Goal: Transaction & Acquisition: Download file/media

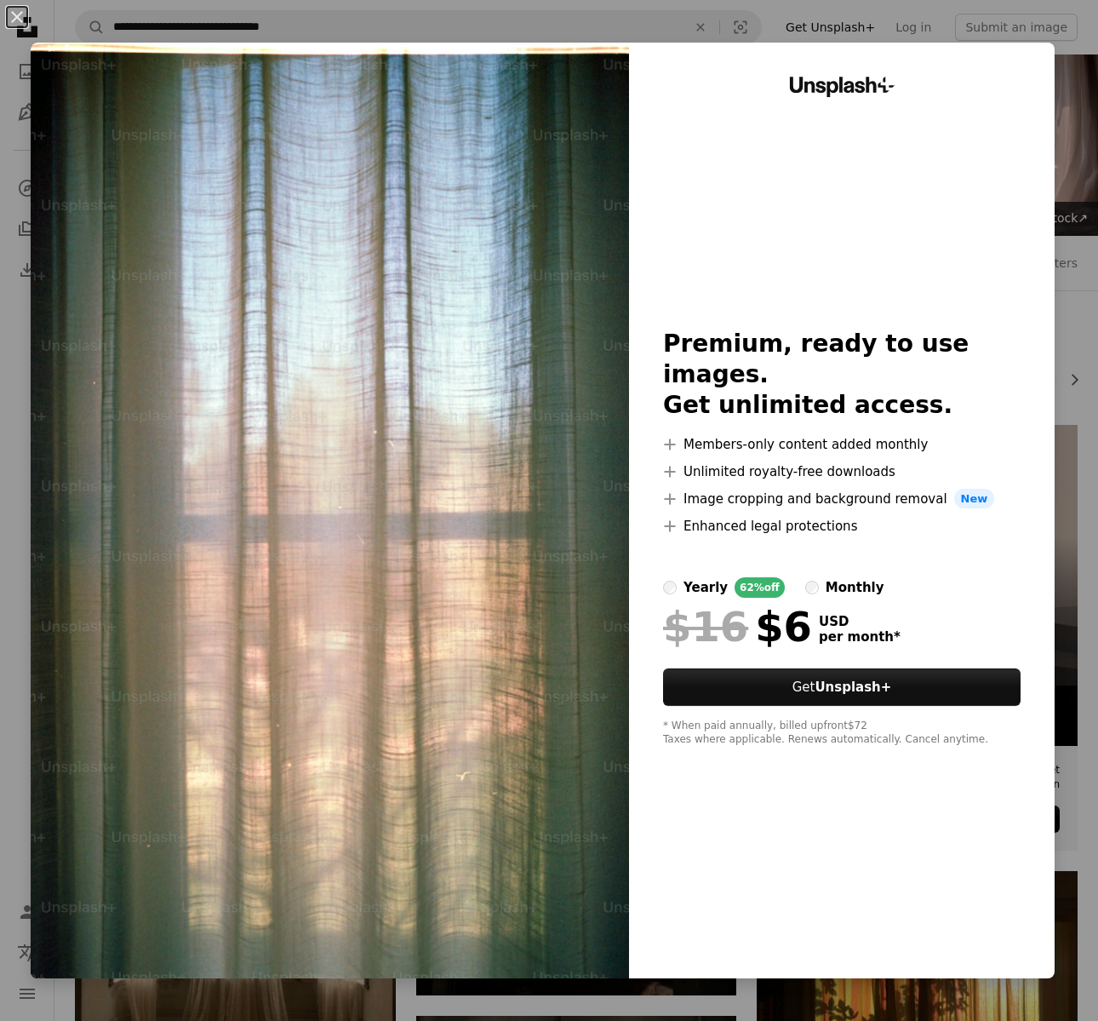
scroll to position [967, 0]
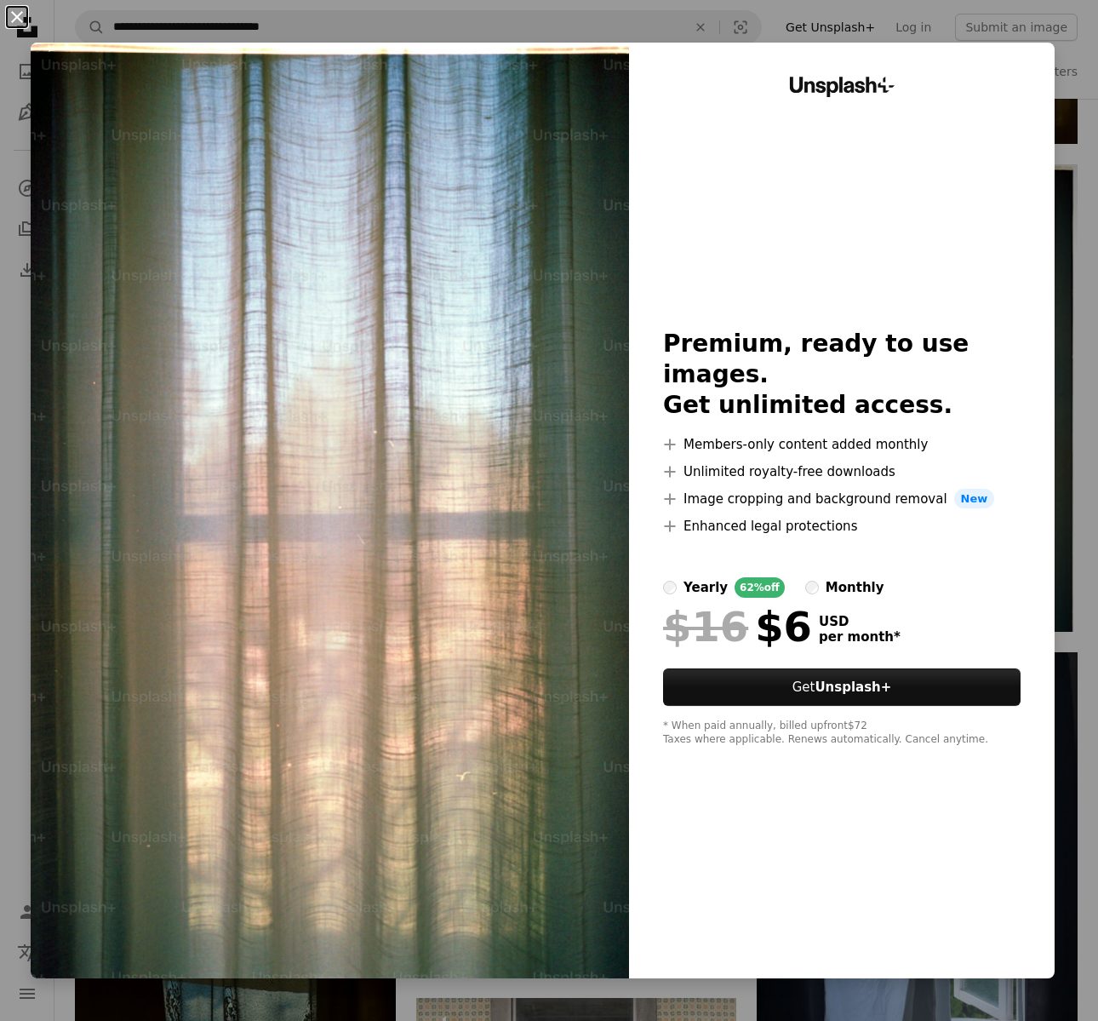
click at [17, 17] on button "An X shape" at bounding box center [17, 17] width 20 height 20
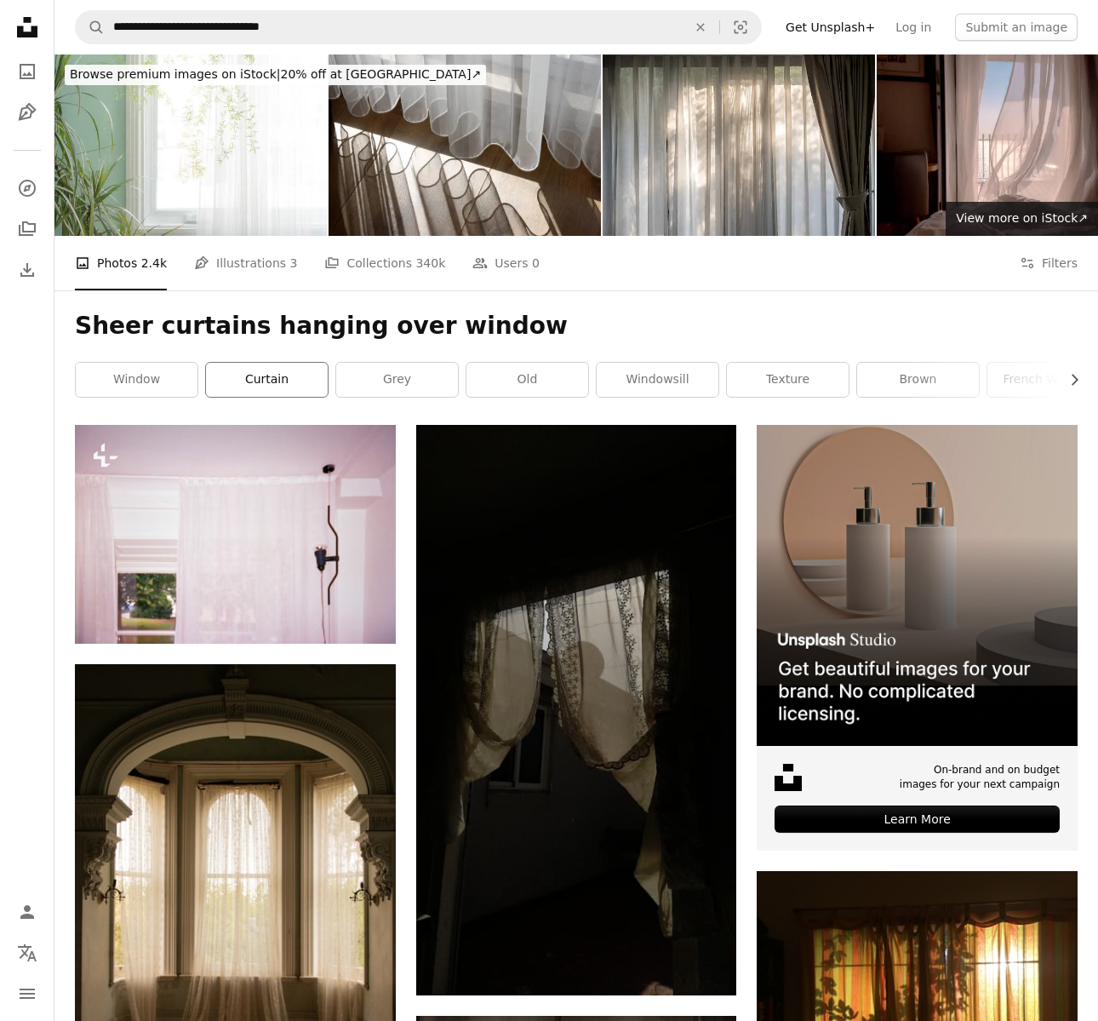
click at [233, 379] on link "curtain" at bounding box center [267, 380] width 122 height 34
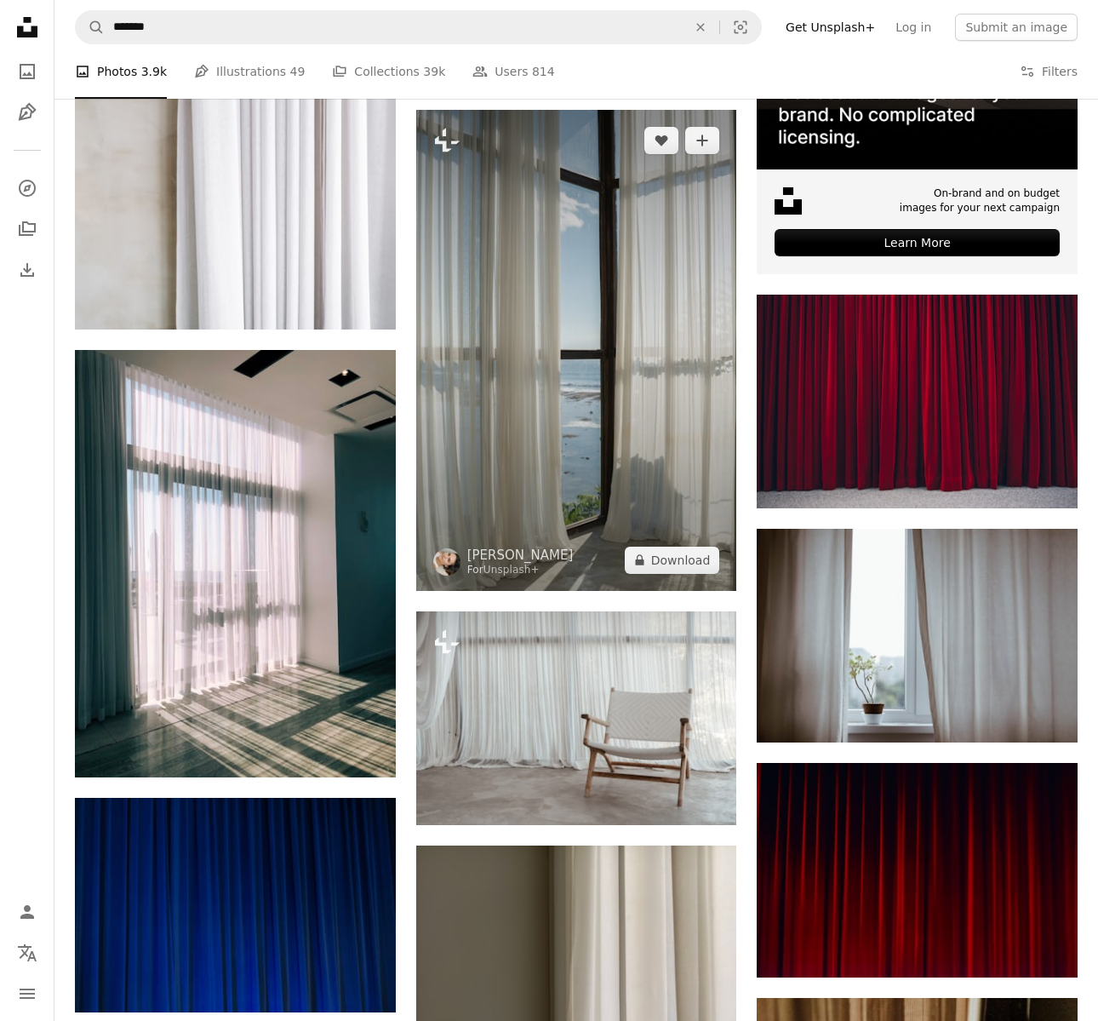
scroll to position [576, 0]
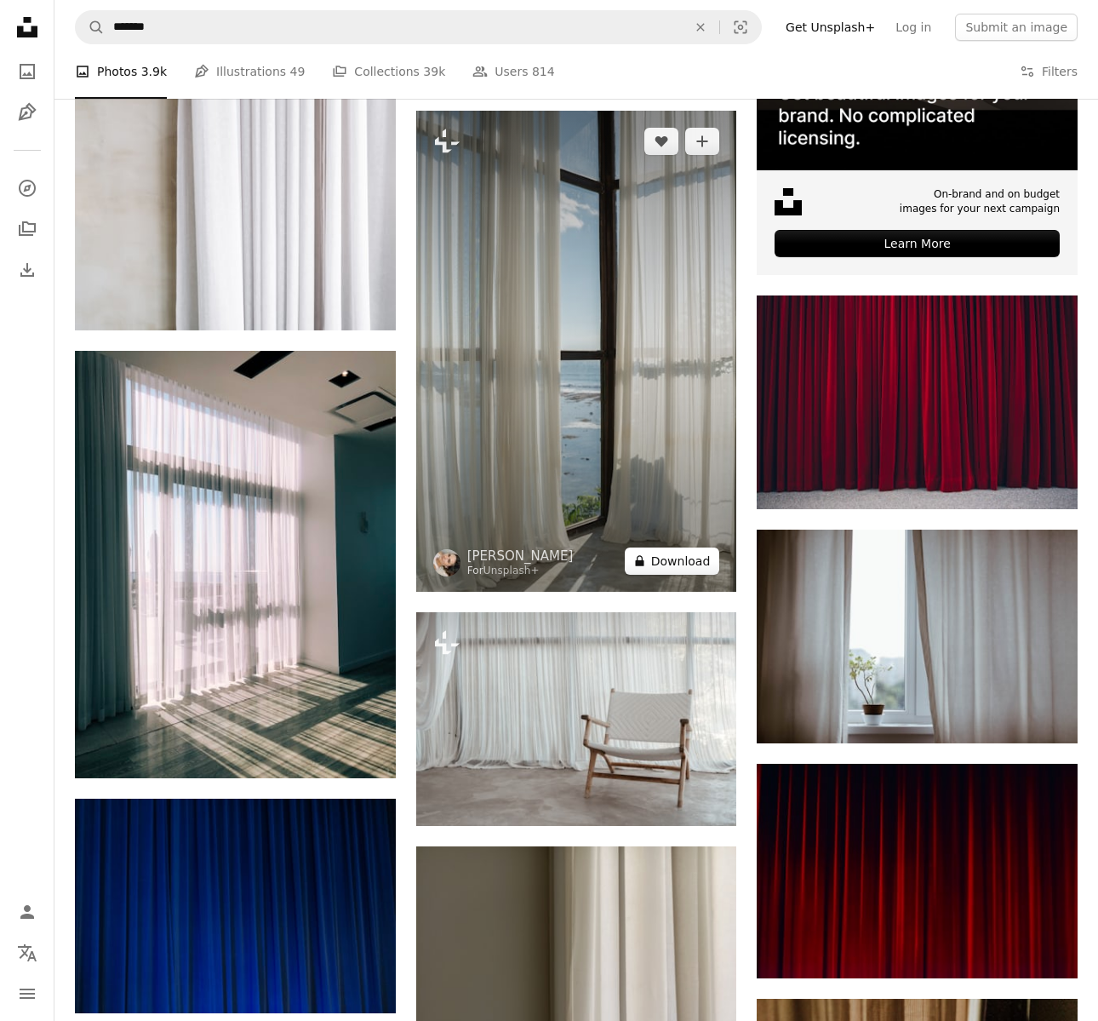
click at [677, 562] on button "A lock Download" at bounding box center [672, 560] width 95 height 27
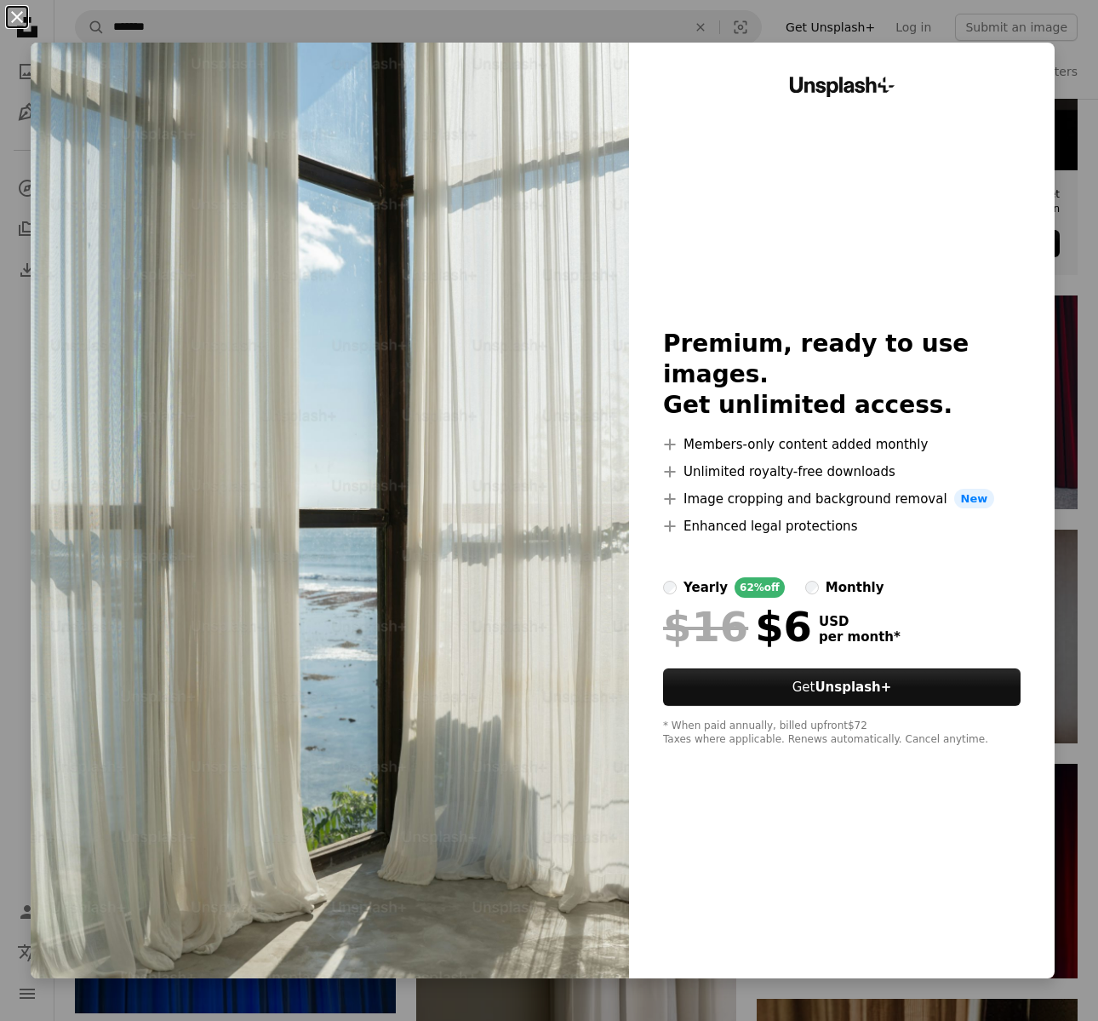
click at [21, 26] on button "An X shape" at bounding box center [17, 17] width 20 height 20
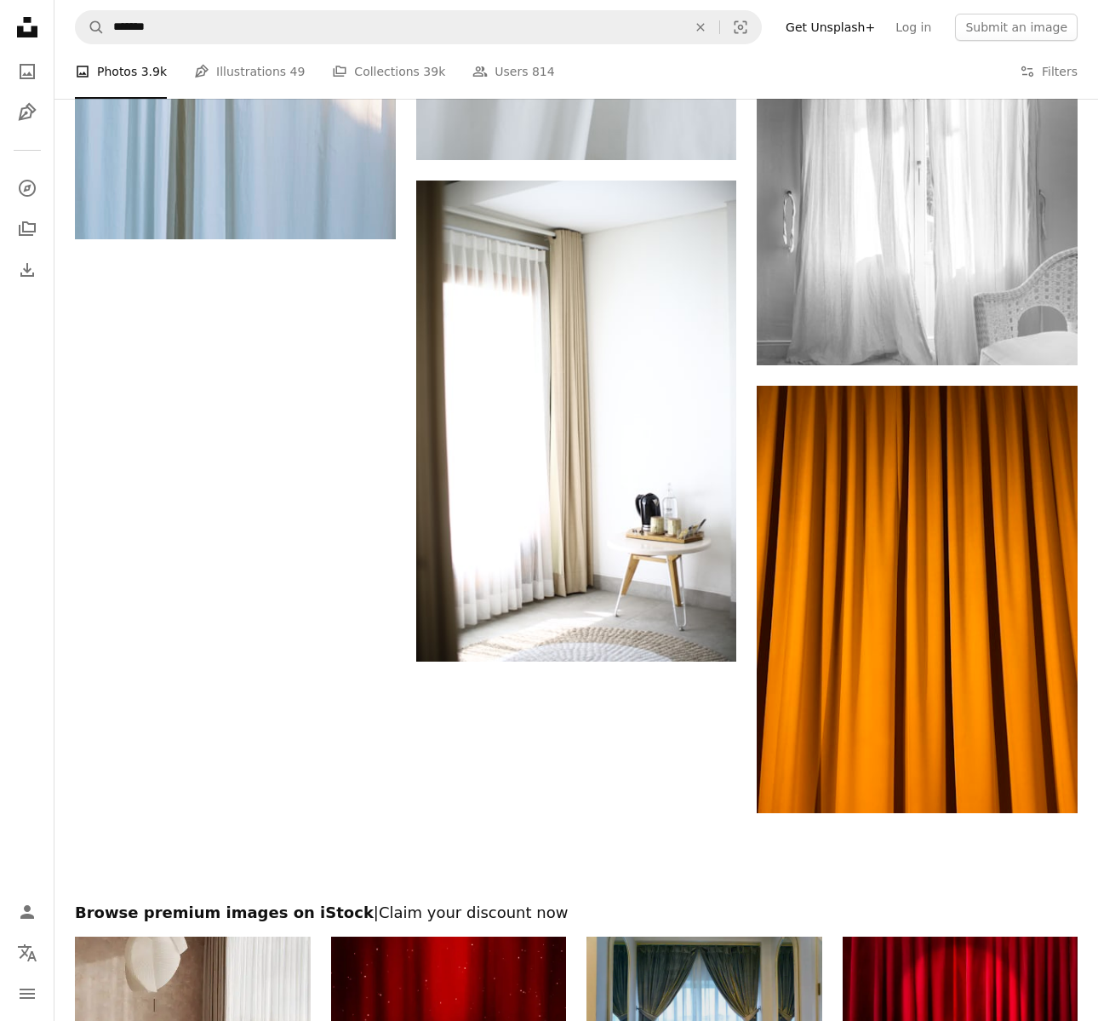
scroll to position [1924, 0]
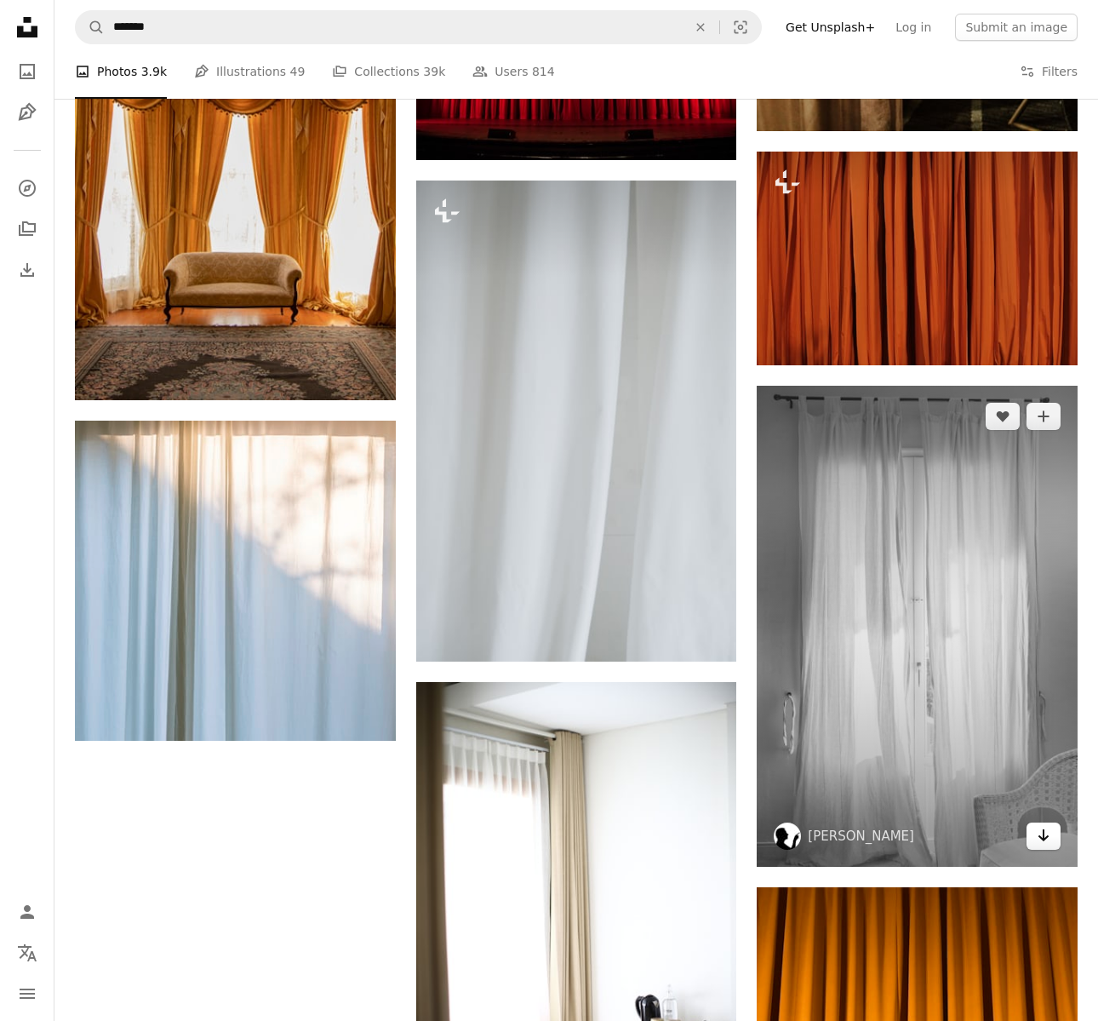
click at [1038, 843] on icon "Arrow pointing down" at bounding box center [1044, 835] width 14 height 20
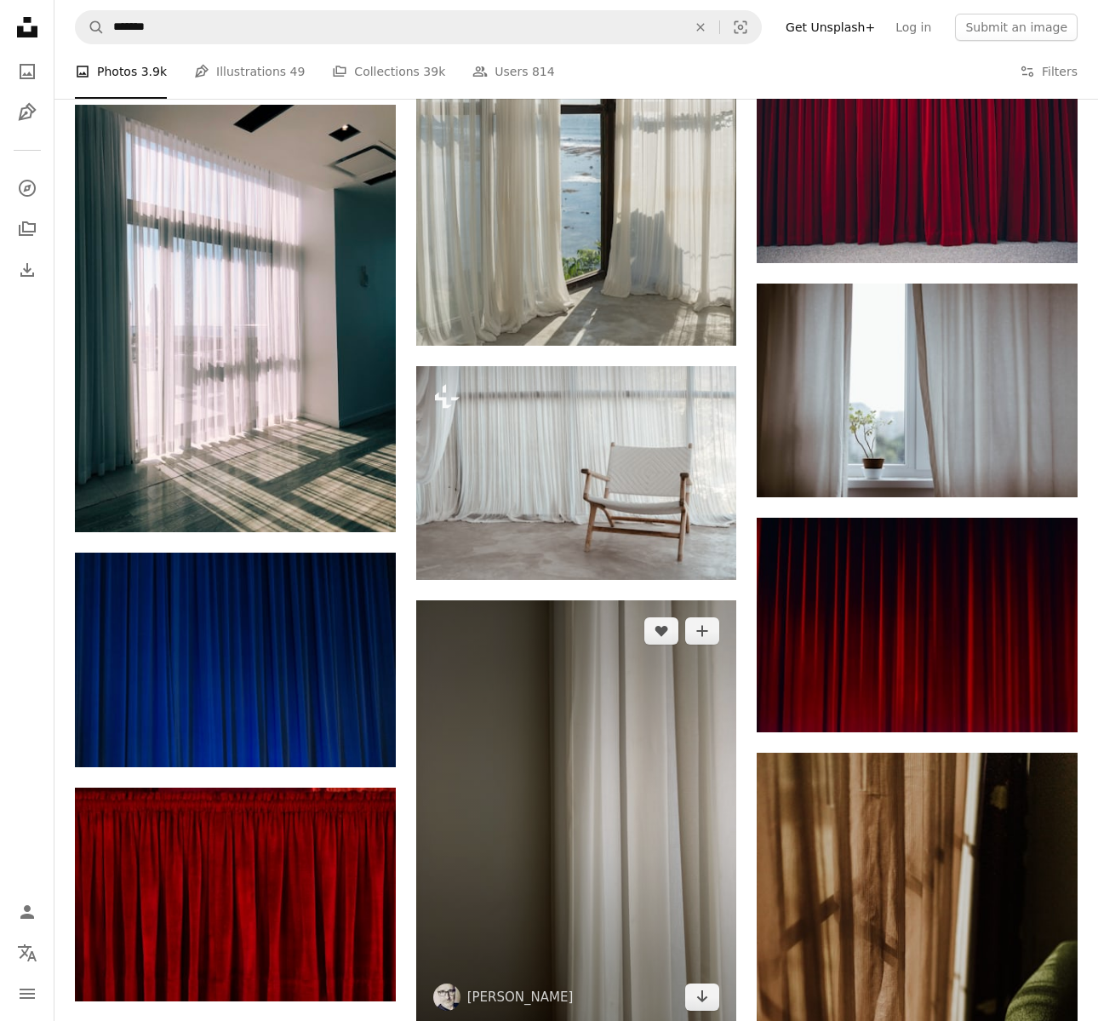
scroll to position [1080, 0]
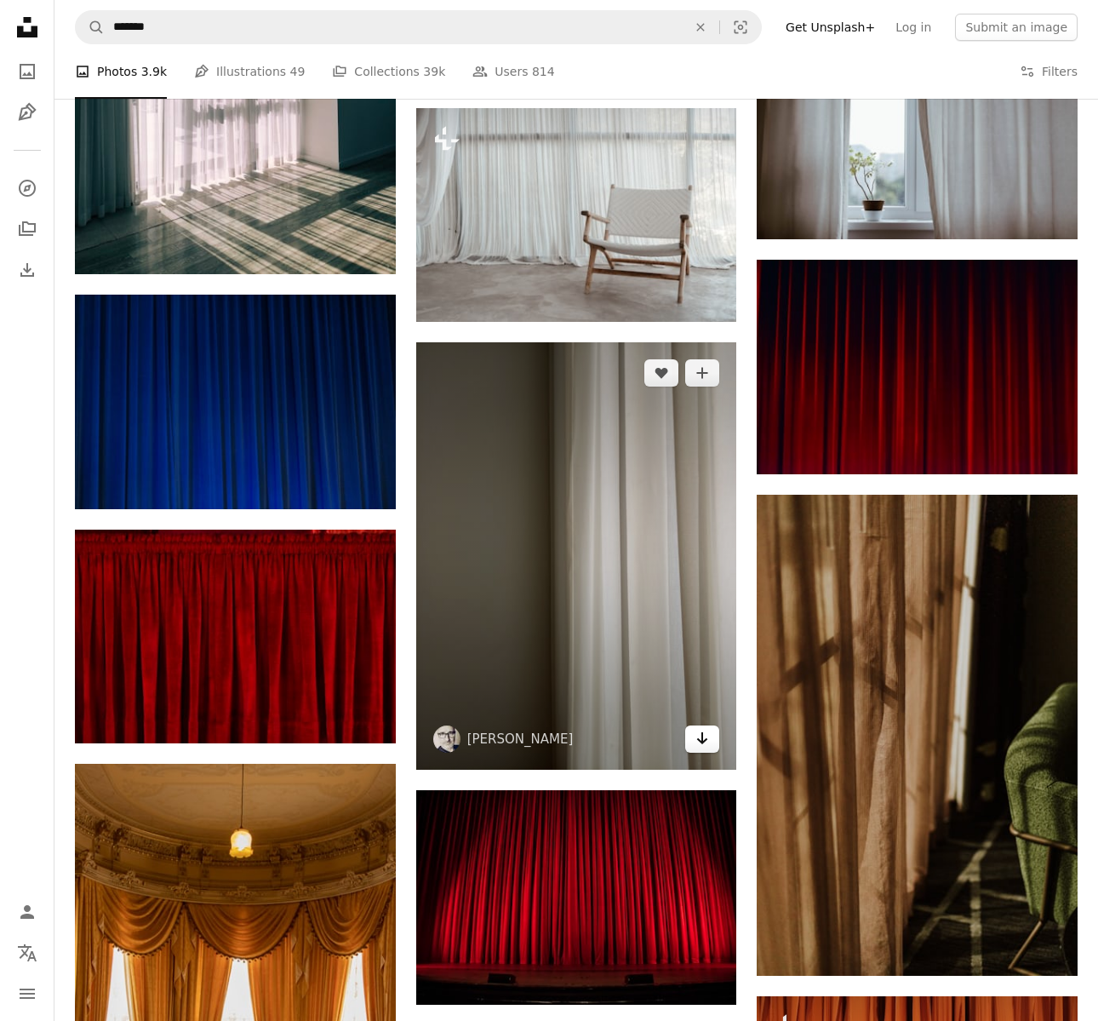
click at [703, 747] on icon "Arrow pointing down" at bounding box center [703, 738] width 14 height 20
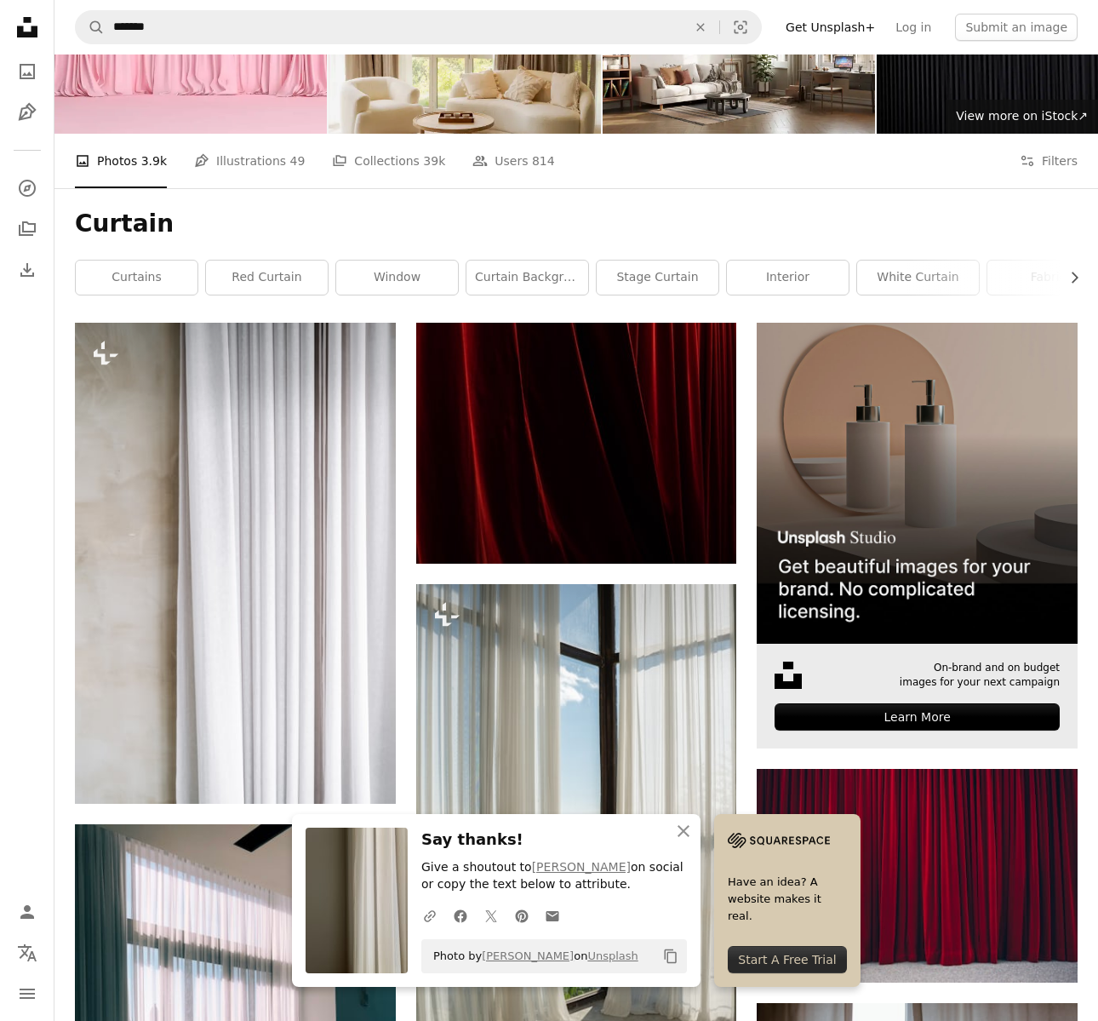
scroll to position [0, 0]
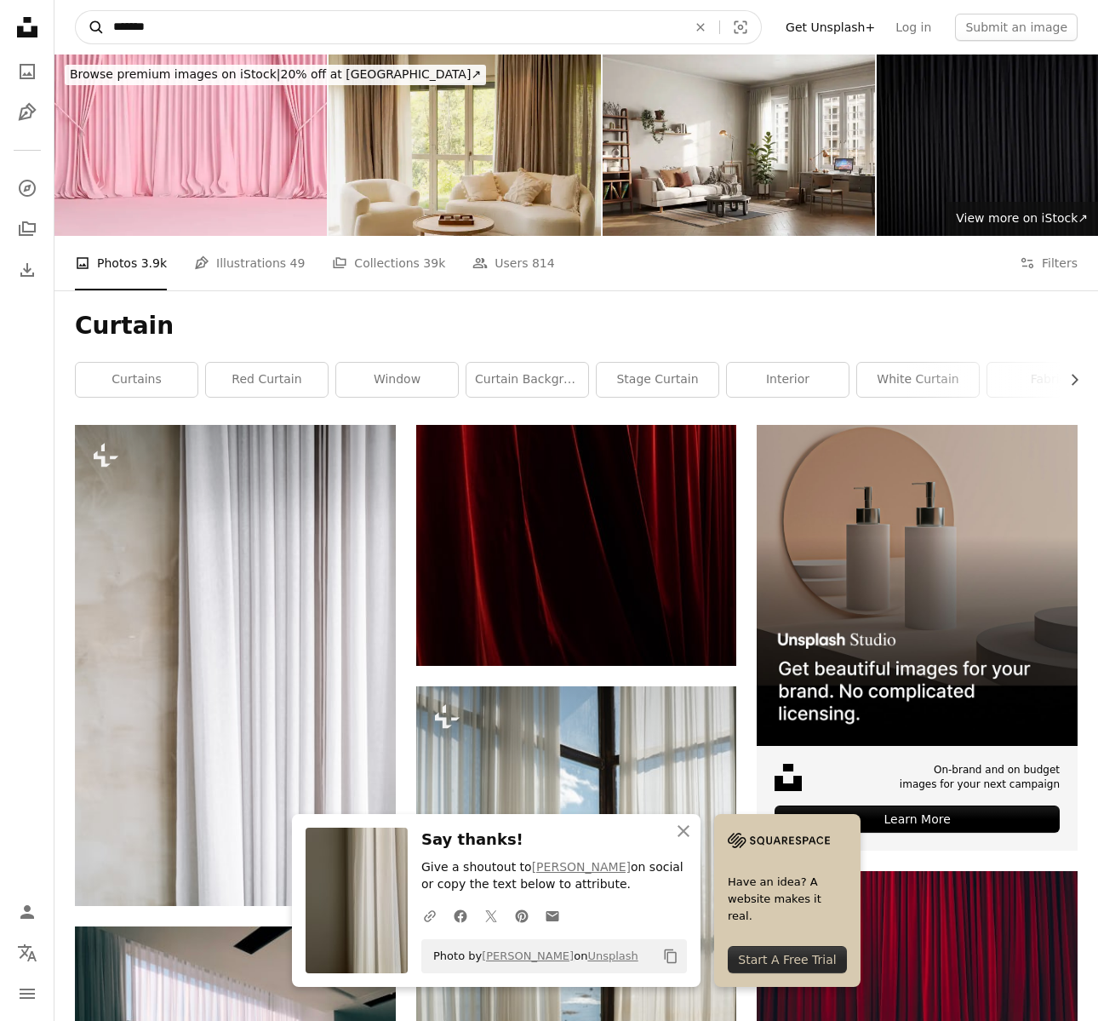
drag, startPoint x: 277, startPoint y: 26, endPoint x: 93, endPoint y: 30, distance: 184.0
click at [93, 30] on form "A magnifying glass ******* An X shape Visual search" at bounding box center [418, 27] width 687 height 34
type input "**********"
click at [76, 11] on button "A magnifying glass" at bounding box center [90, 27] width 29 height 32
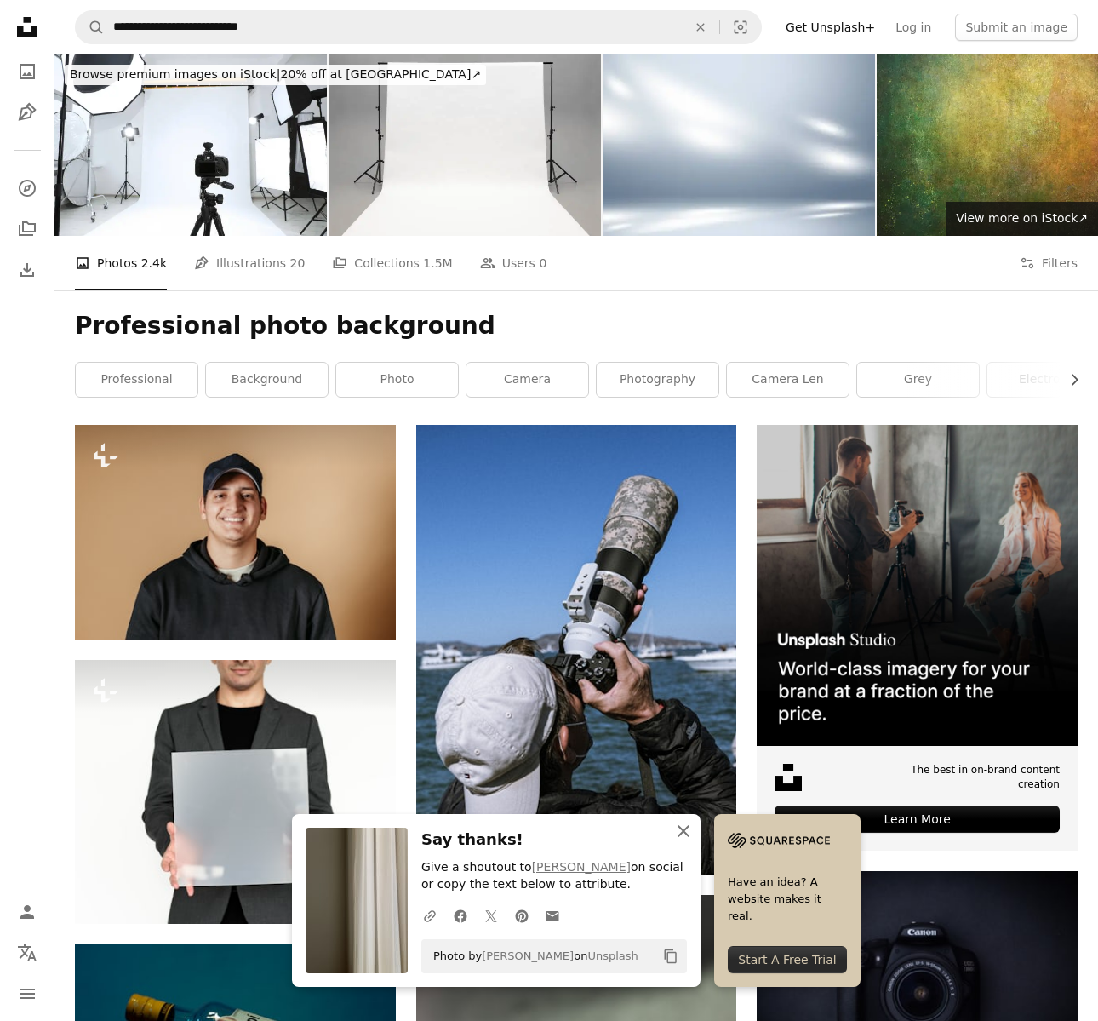
click at [681, 826] on icon "An X shape" at bounding box center [684, 831] width 20 height 20
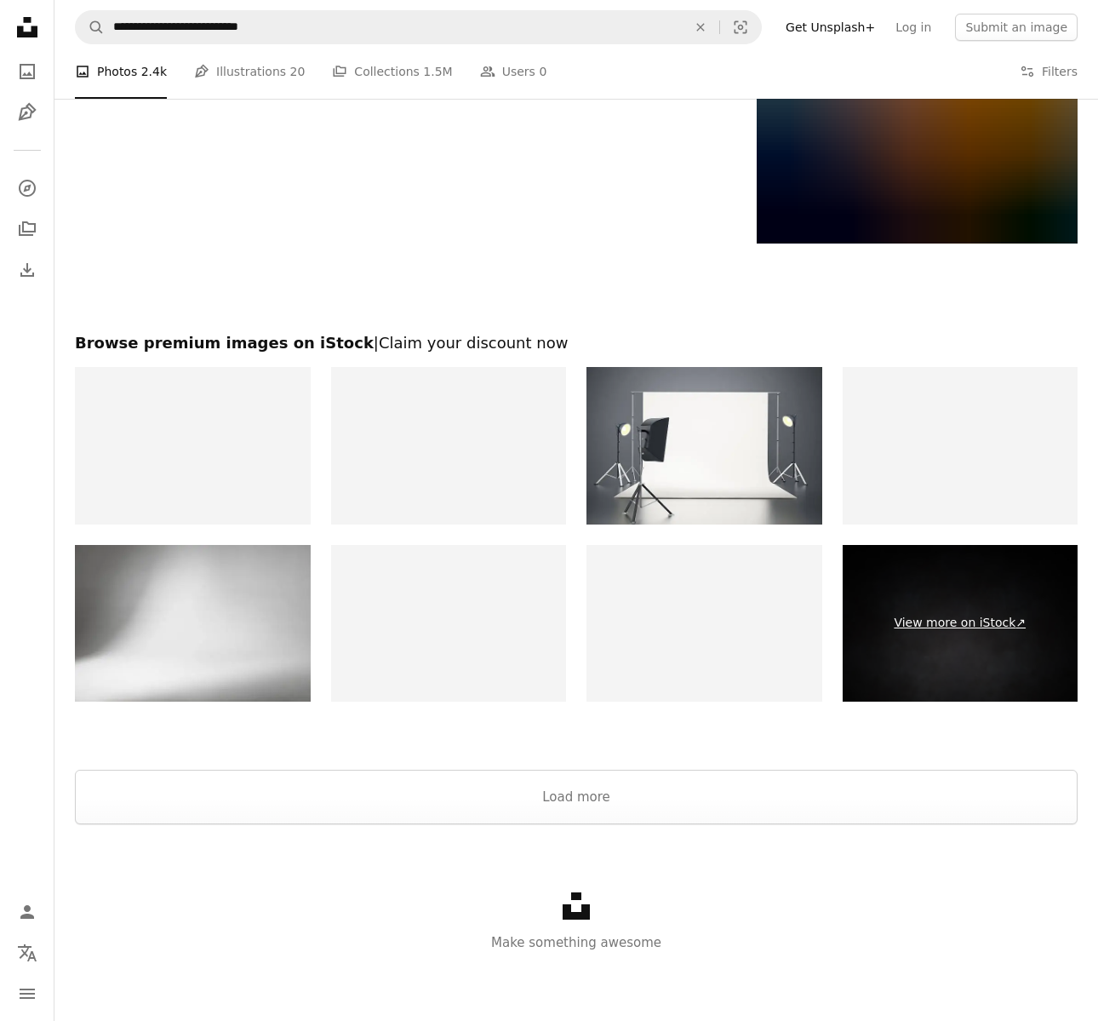
scroll to position [2772, 0]
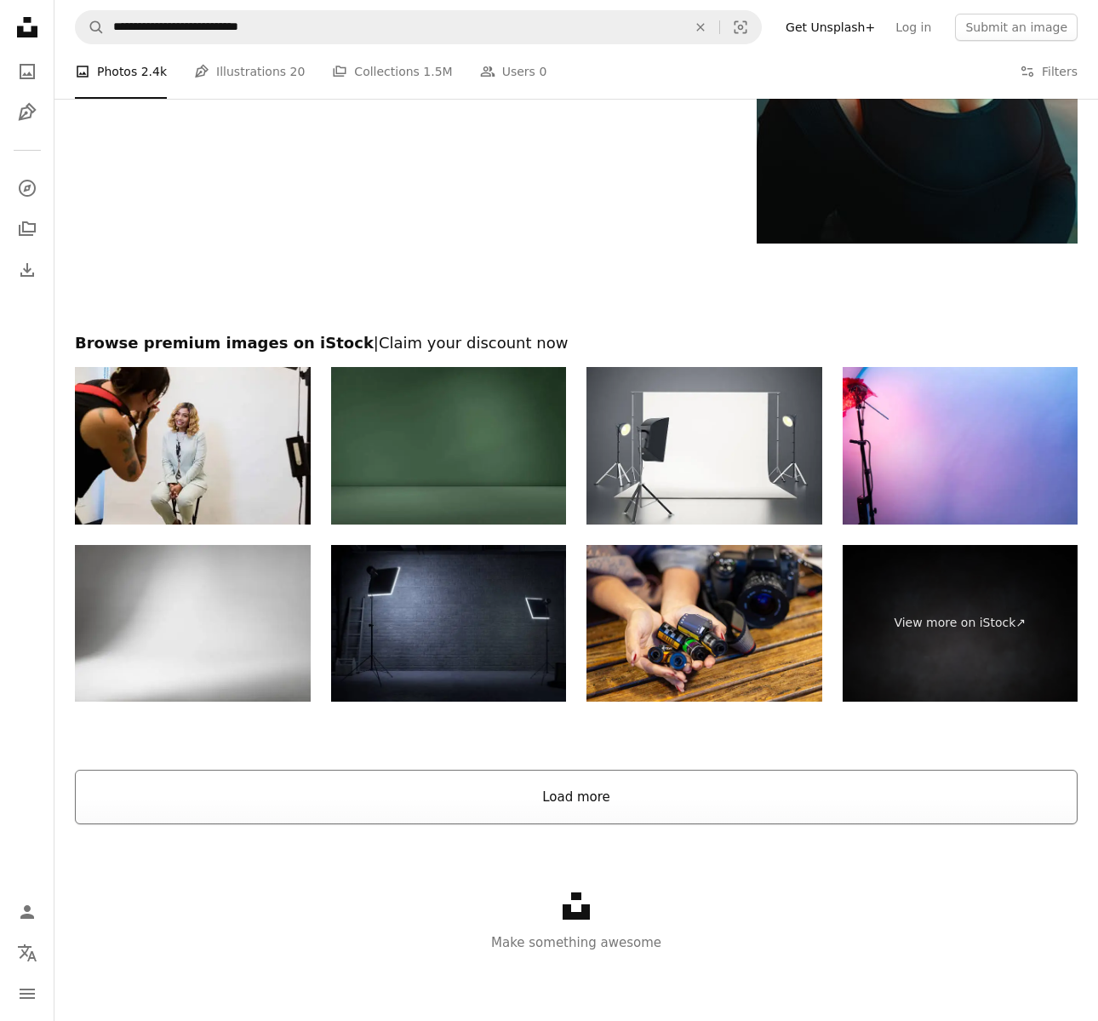
click at [590, 801] on button "Load more" at bounding box center [576, 797] width 1003 height 54
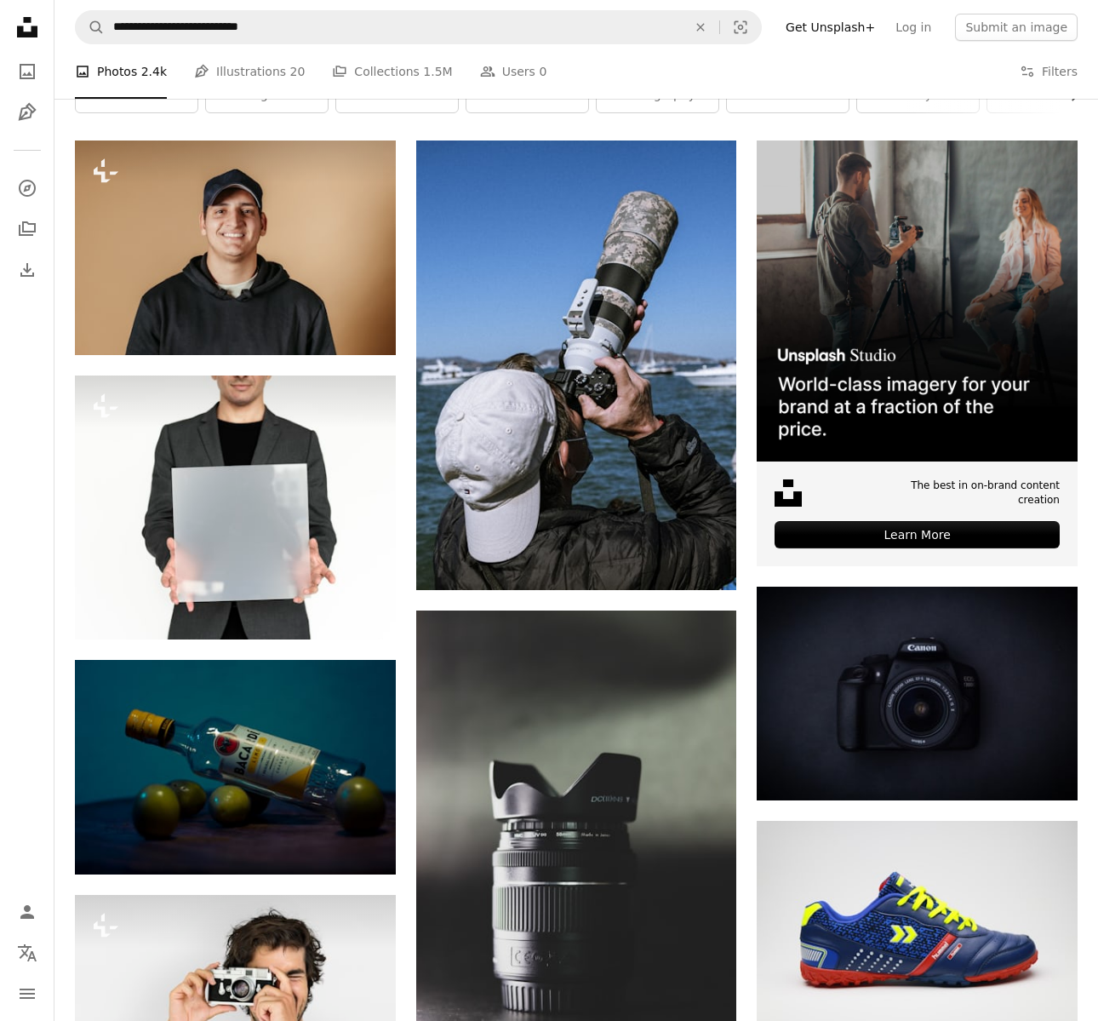
scroll to position [0, 0]
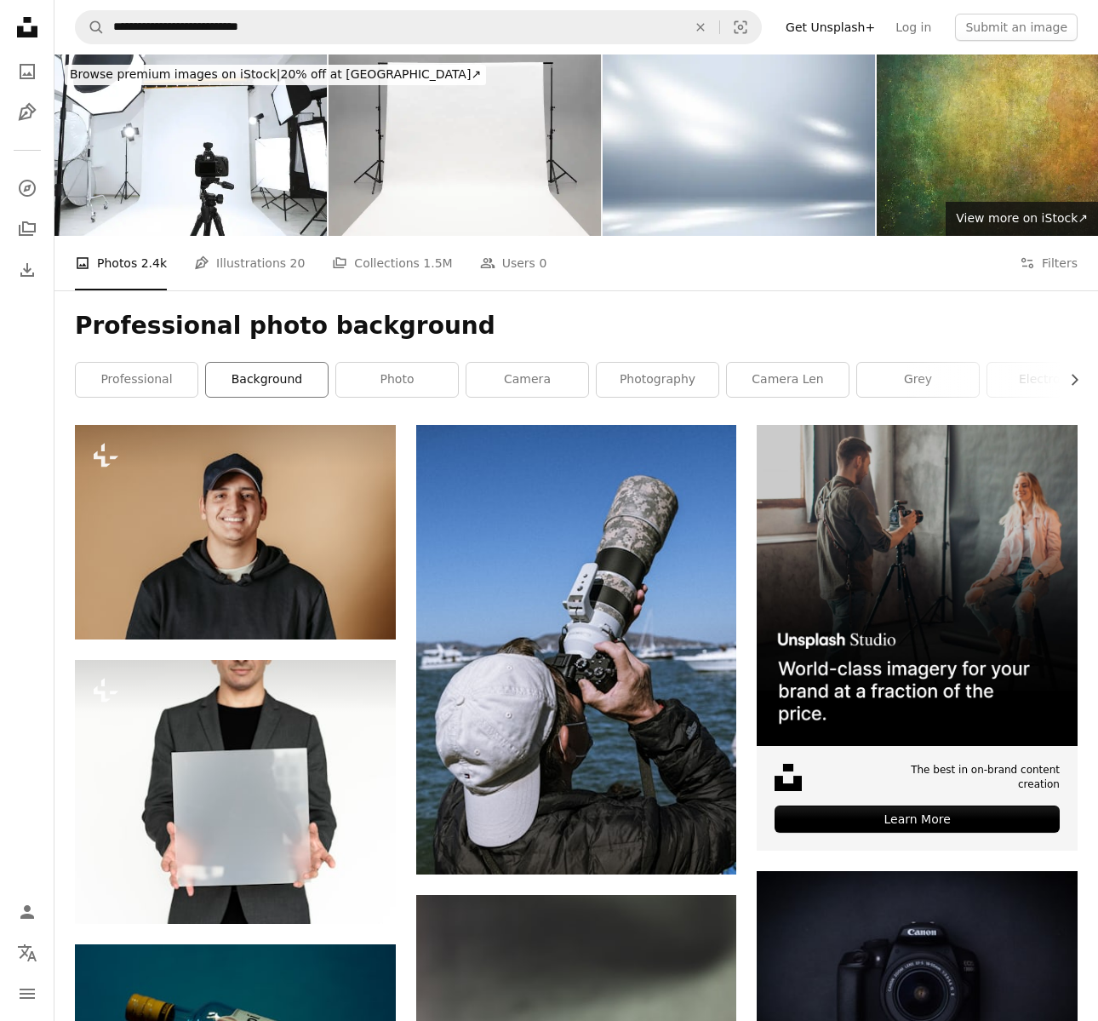
click at [286, 381] on link "background" at bounding box center [267, 380] width 122 height 34
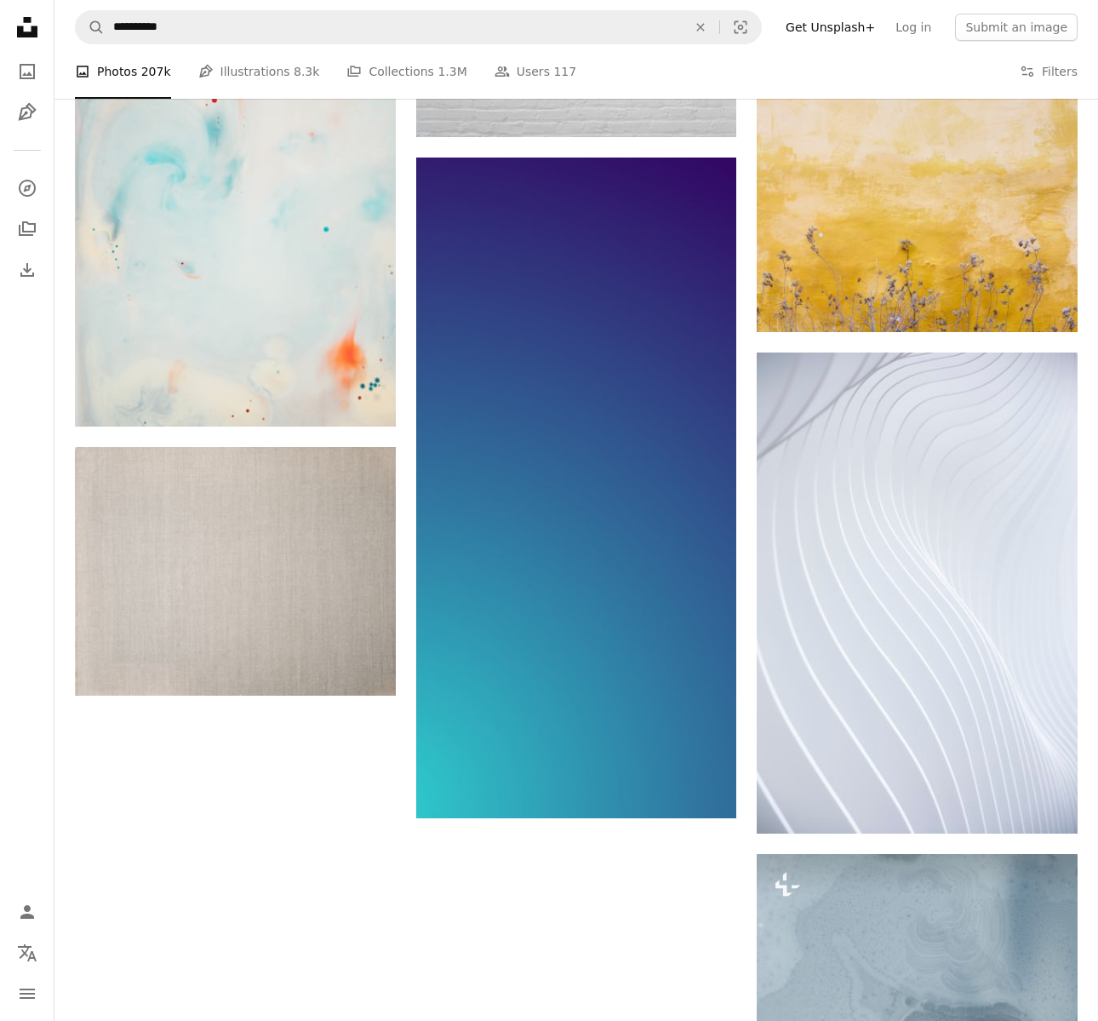
scroll to position [1908, 0]
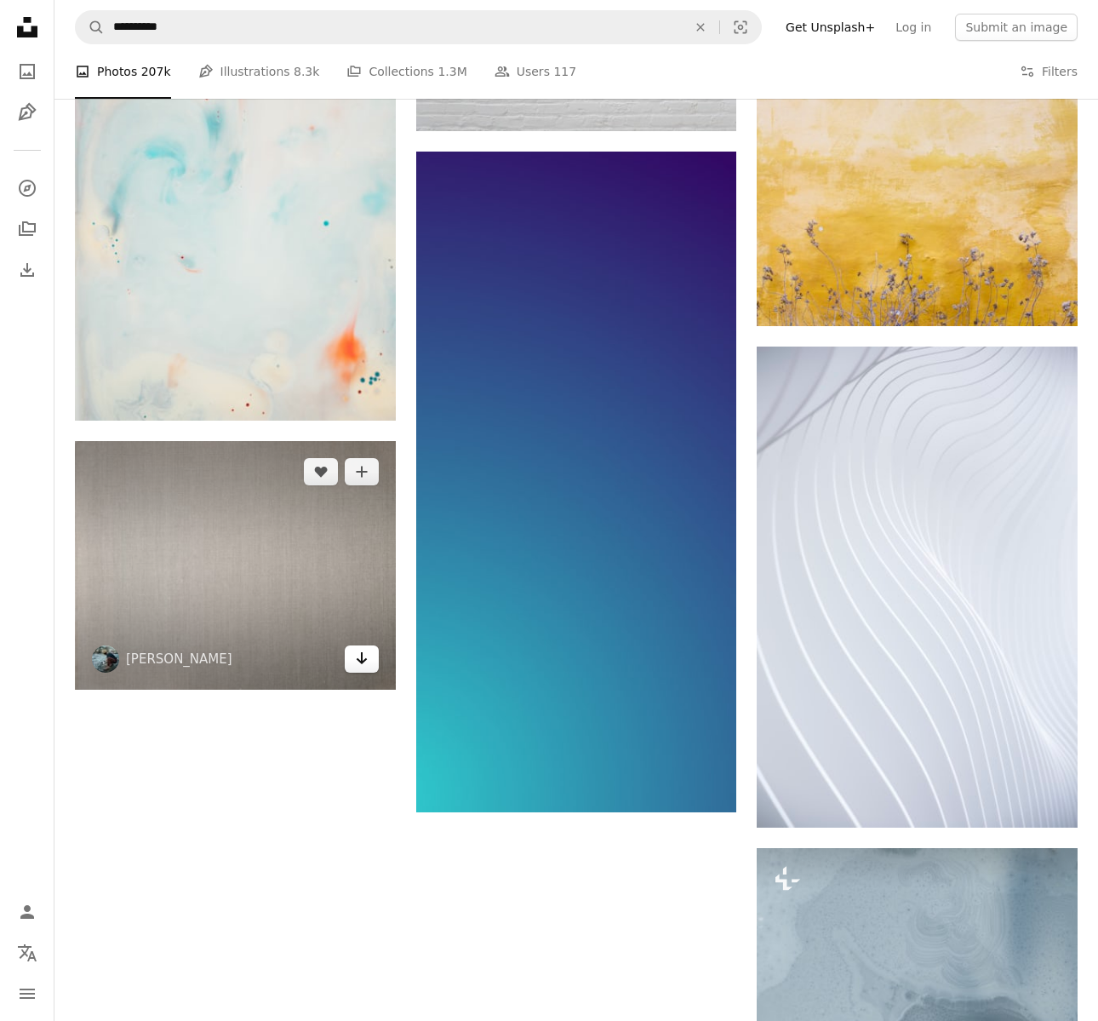
click at [359, 666] on icon "Arrow pointing down" at bounding box center [362, 658] width 14 height 20
